Goal: Task Accomplishment & Management: Manage account settings

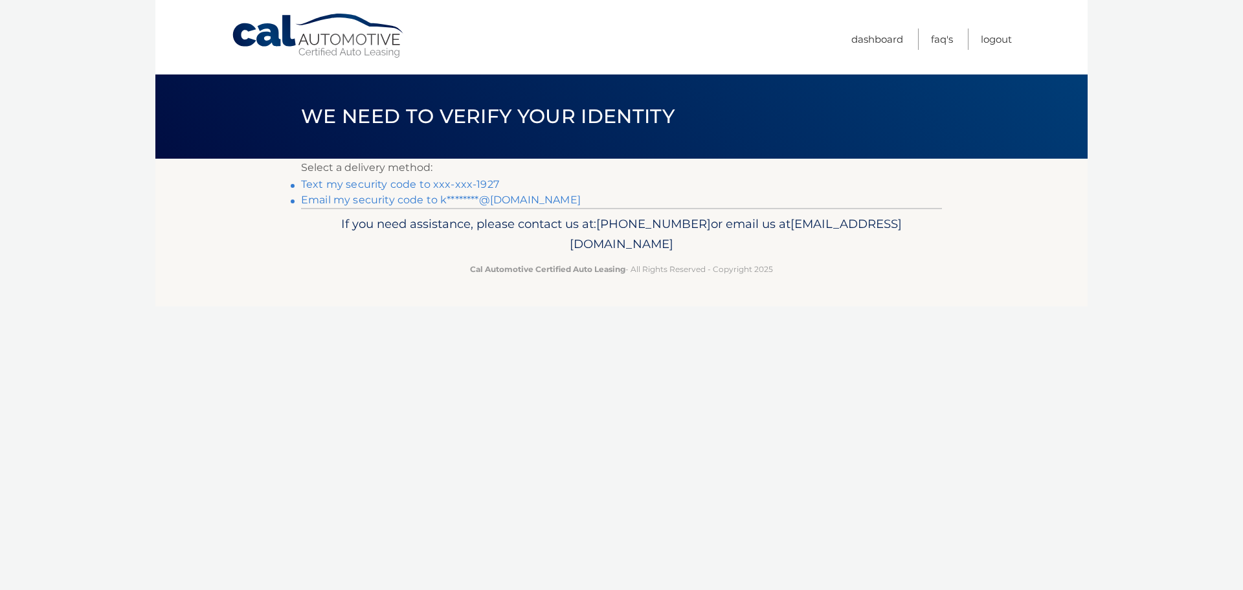
click at [477, 183] on link "Text my security code to xxx-xxx-1927" at bounding box center [400, 184] width 198 height 12
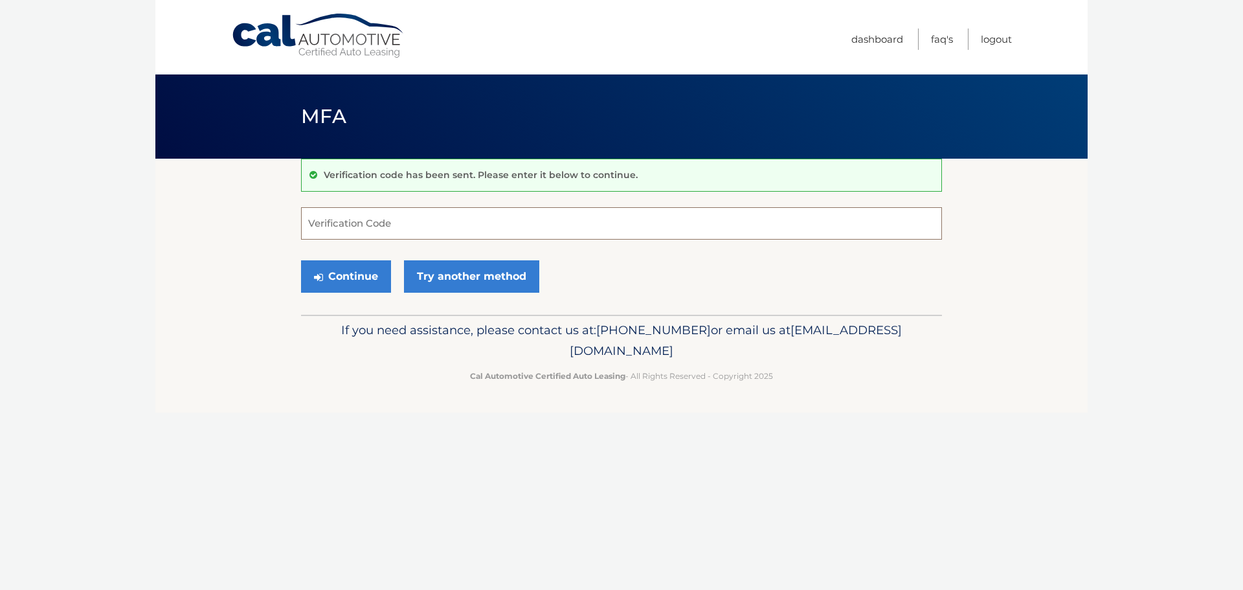
click at [460, 226] on input "Verification Code" at bounding box center [621, 223] width 641 height 32
type input "613444"
click at [301, 260] on button "Continue" at bounding box center [346, 276] width 90 height 32
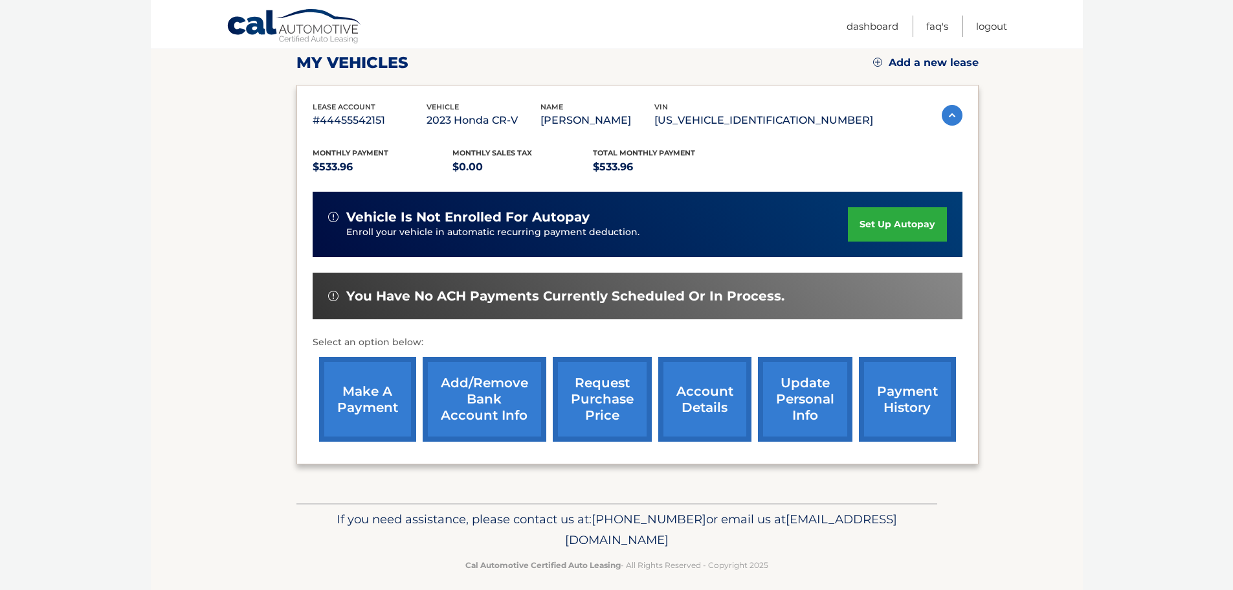
scroll to position [194, 0]
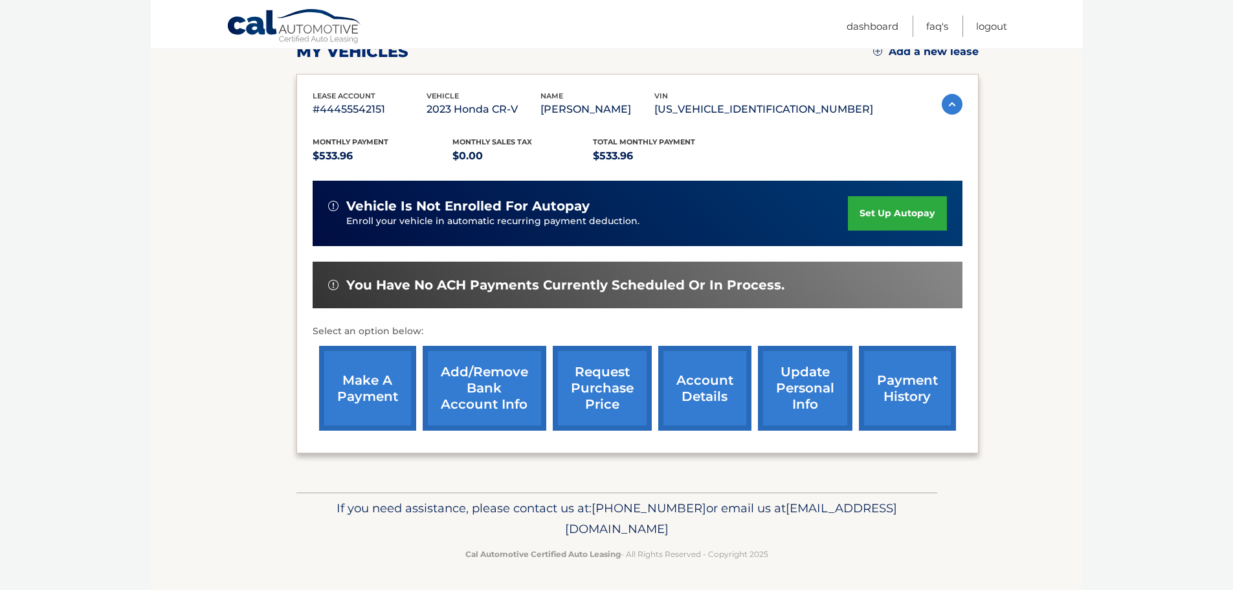
click at [385, 389] on link "make a payment" at bounding box center [367, 388] width 97 height 85
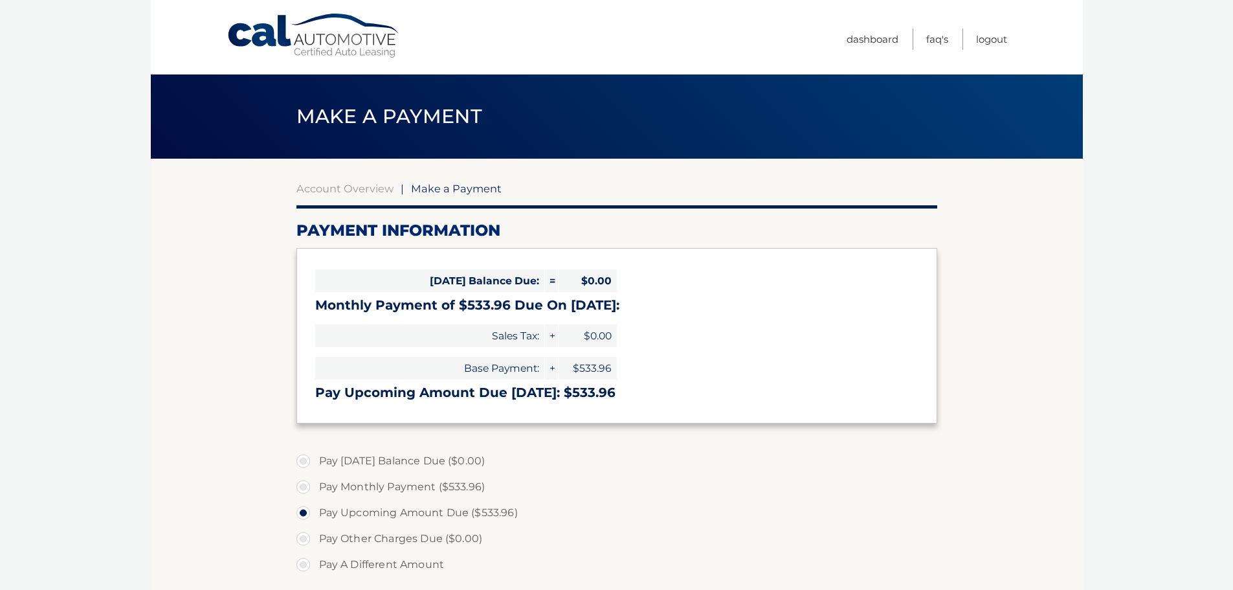
select select "YjAzOGY1MTEtNGZkNi00OTgxLTg4OTctN2FiNTI1MzgxNTQ5"
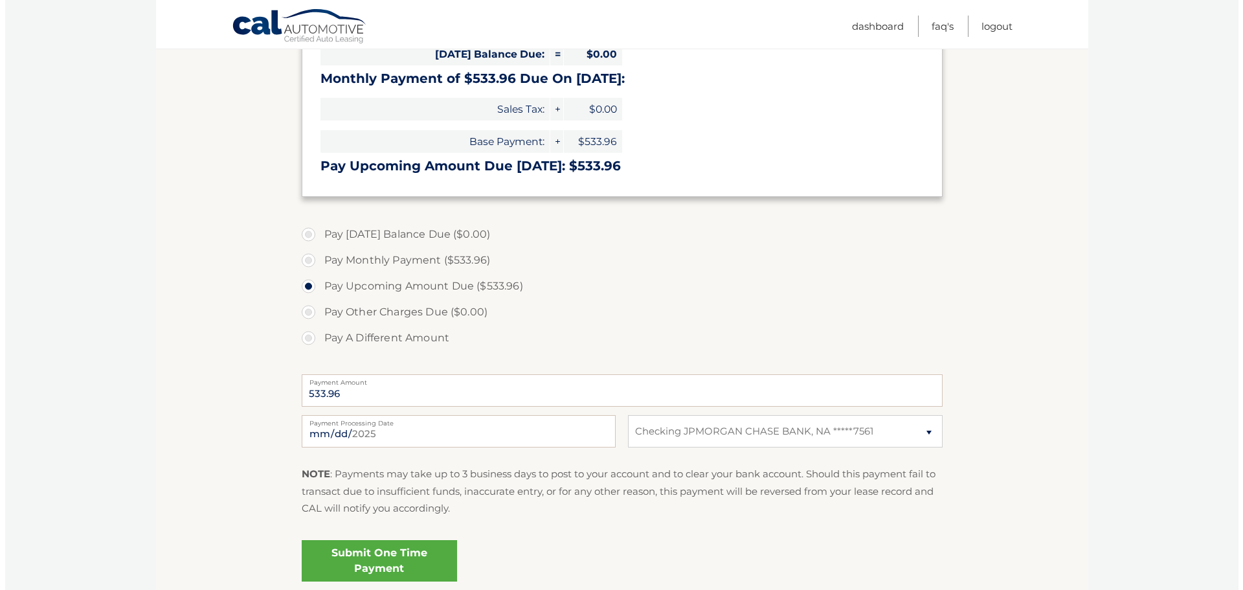
scroll to position [259, 0]
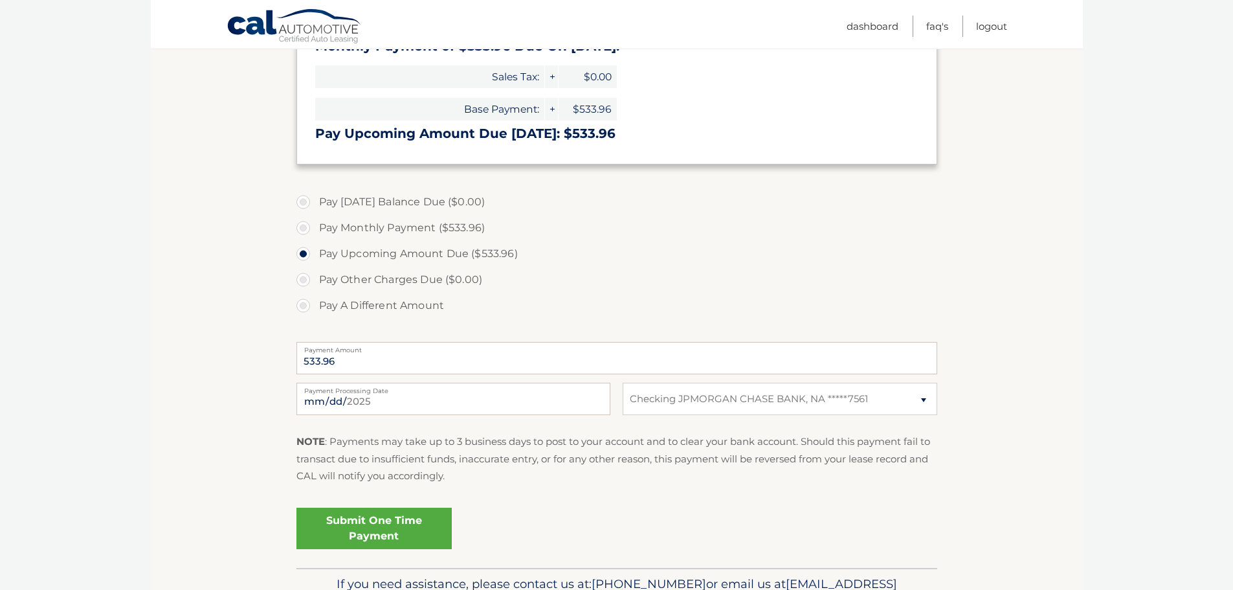
click at [382, 533] on link "Submit One Time Payment" at bounding box center [373, 528] width 155 height 41
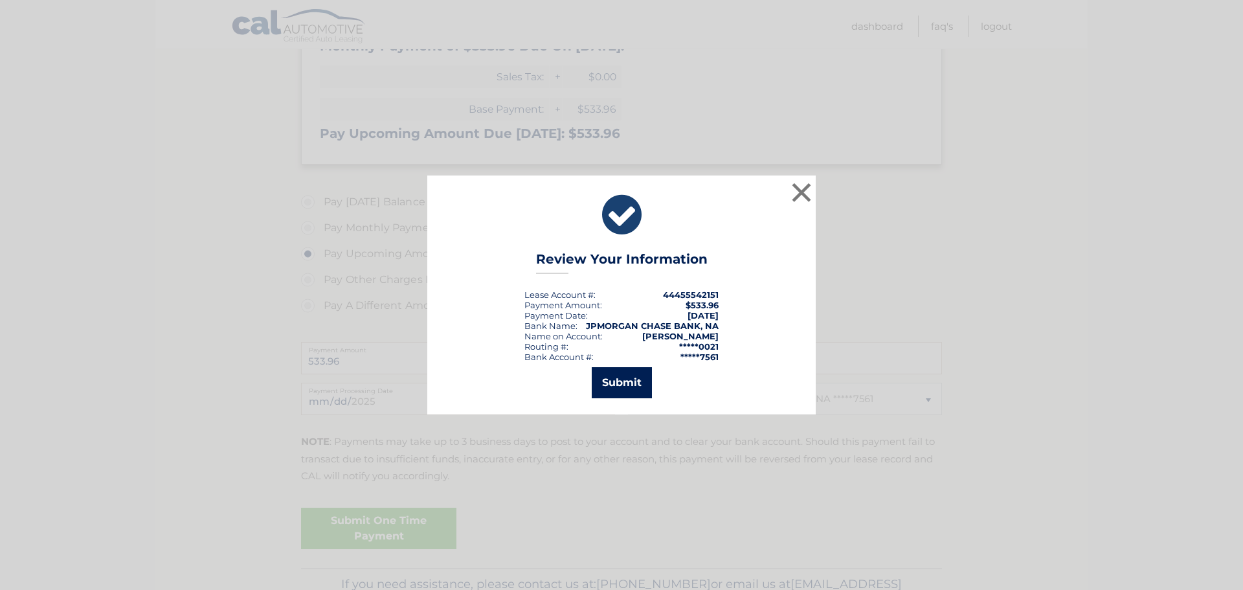
click at [607, 380] on button "Submit" at bounding box center [622, 382] width 60 height 31
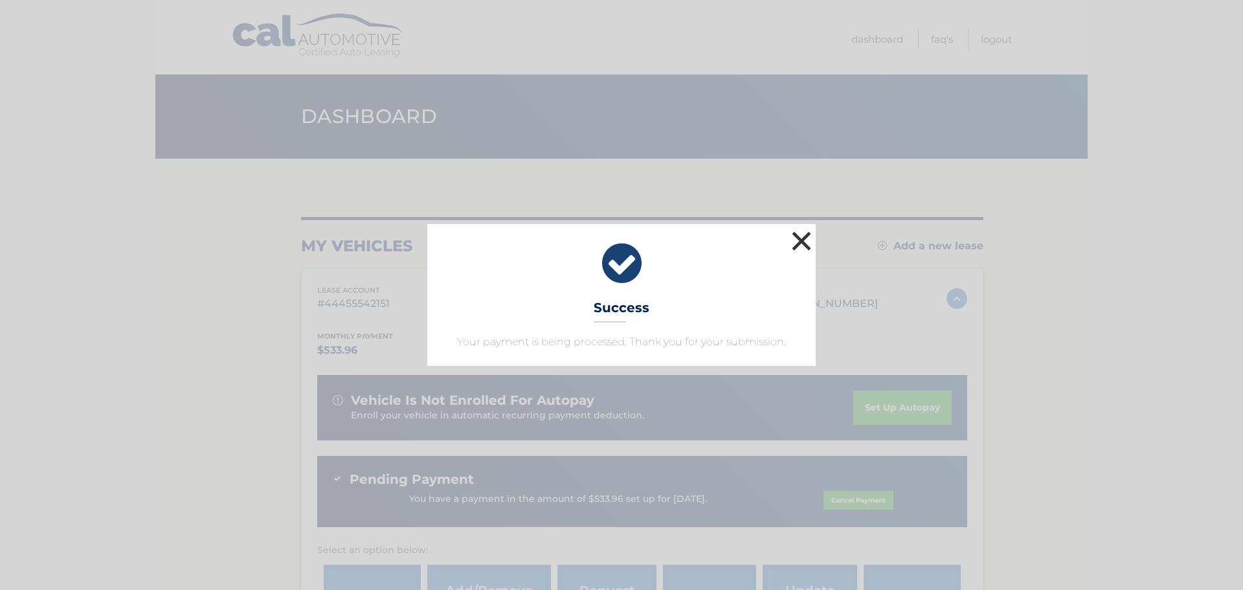
click at [793, 242] on button "×" at bounding box center [801, 241] width 26 height 26
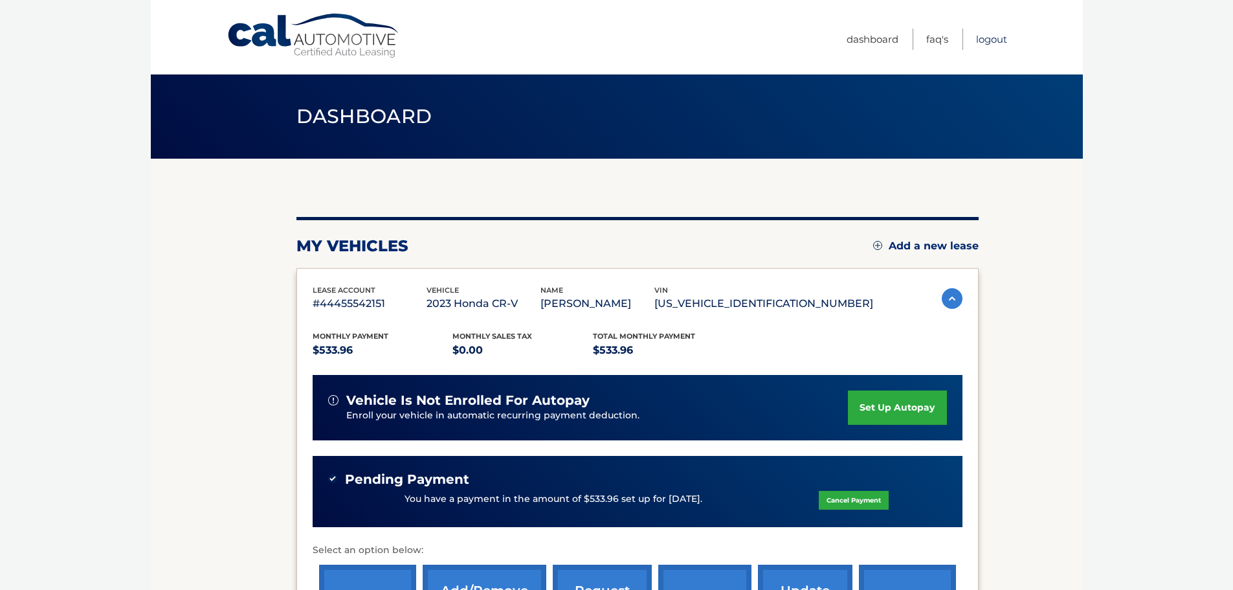
click at [987, 46] on link "Logout" at bounding box center [991, 38] width 31 height 21
